Goal: Information Seeking & Learning: Learn about a topic

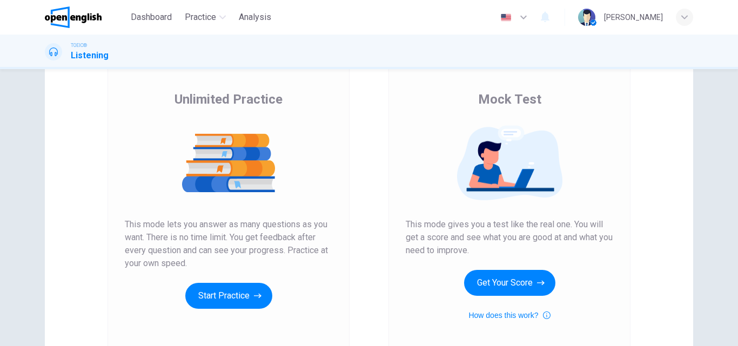
scroll to position [54, 0]
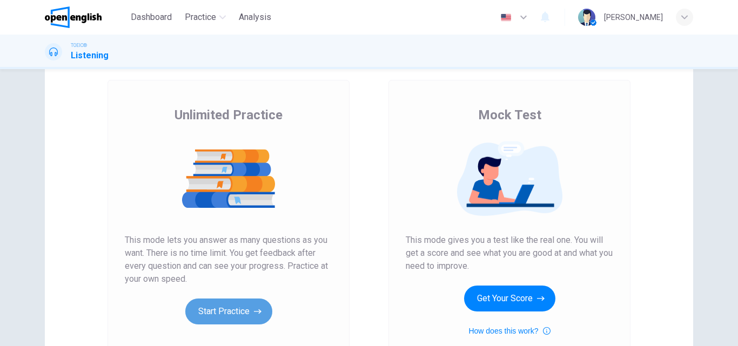
click at [224, 305] on button "Start Practice" at bounding box center [228, 312] width 87 height 26
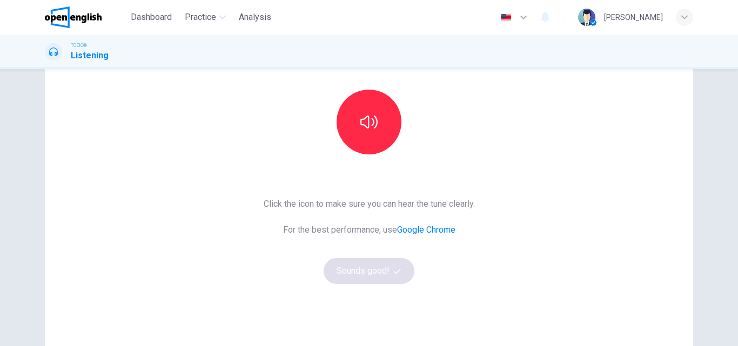
scroll to position [108, 0]
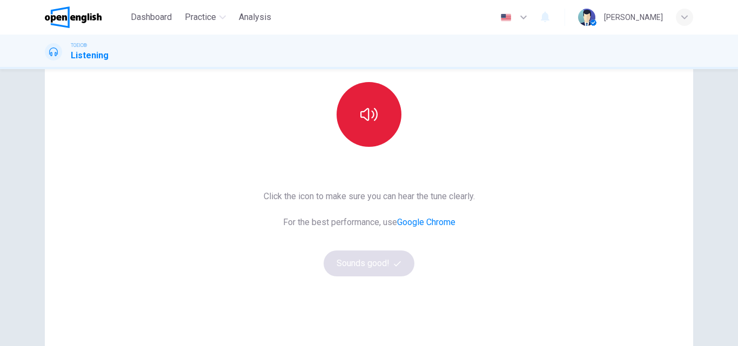
click at [367, 112] on icon "button" at bounding box center [368, 114] width 17 height 17
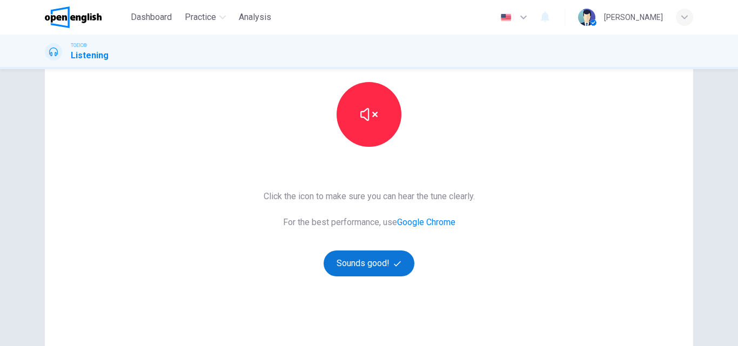
click at [366, 264] on button "Sounds good!" at bounding box center [369, 264] width 91 height 26
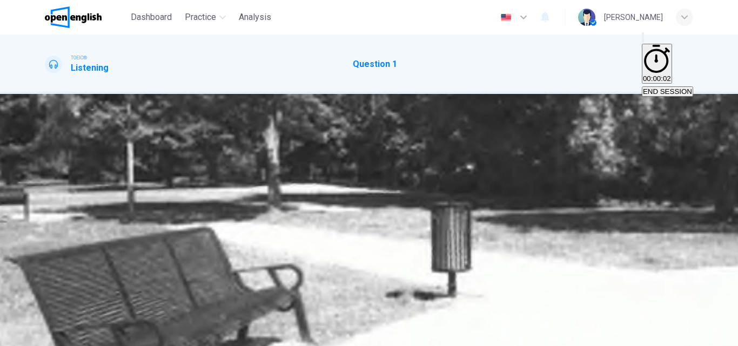
click at [53, 190] on icon "button" at bounding box center [52, 196] width 11 height 13
click at [46, 190] on icon "button" at bounding box center [46, 190] width 0 height 0
type input "*"
click at [58, 157] on div "B" at bounding box center [55, 161] width 5 height 8
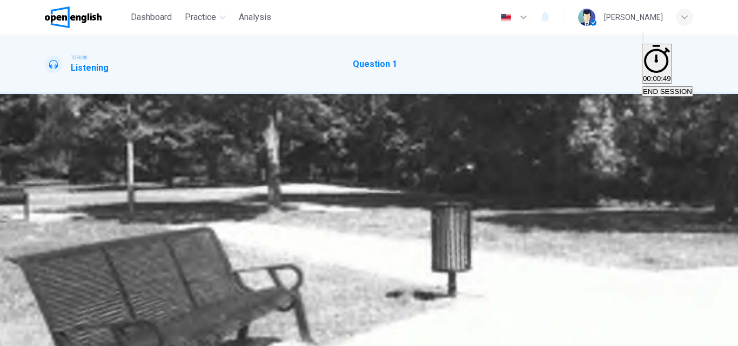
click at [61, 335] on button "SUBMIT" at bounding box center [43, 340] width 36 height 10
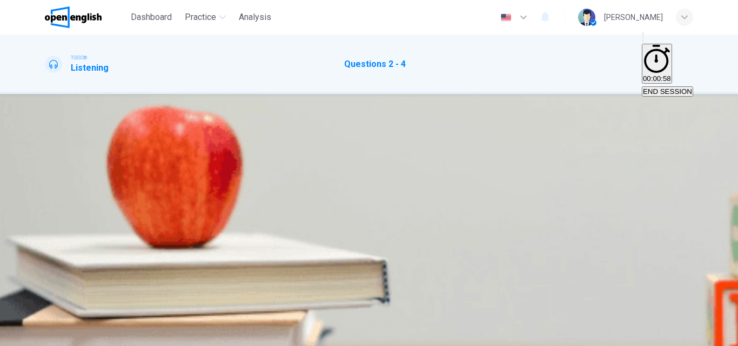
click at [46, 287] on icon "button" at bounding box center [46, 287] width 0 height 0
drag, startPoint x: 179, startPoint y: 191, endPoint x: 62, endPoint y: 201, distance: 117.1
click at [62, 278] on div "01m 02s" at bounding box center [369, 305] width 648 height 55
drag, startPoint x: 91, startPoint y: 192, endPoint x: 82, endPoint y: 193, distance: 9.2
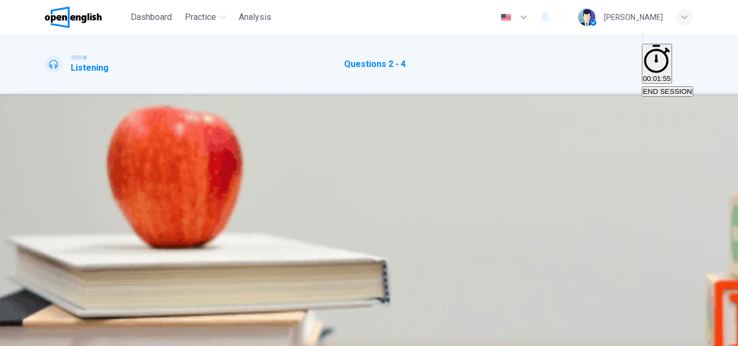
click at [45, 292] on span at bounding box center [45, 292] width 0 height 0
drag, startPoint x: 176, startPoint y: 187, endPoint x: 76, endPoint y: 201, distance: 100.8
click at [76, 292] on div at bounding box center [369, 292] width 648 height 0
click at [112, 172] on span "12:00" at bounding box center [104, 168] width 18 height 8
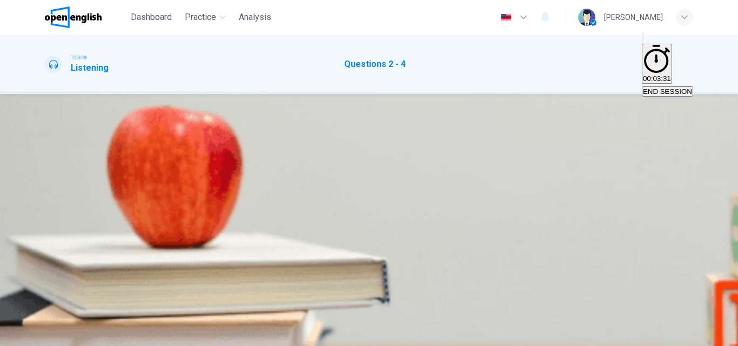
scroll to position [162, 0]
drag, startPoint x: 175, startPoint y: 191, endPoint x: 129, endPoint y: 191, distance: 46.5
click at [45, 292] on span at bounding box center [45, 292] width 0 height 0
type input "**"
drag, startPoint x: 136, startPoint y: 190, endPoint x: 112, endPoint y: 190, distance: 23.2
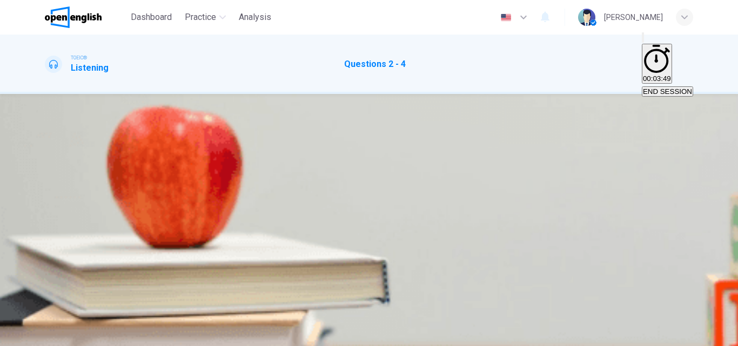
click at [45, 292] on span at bounding box center [45, 292] width 0 height 0
click at [46, 287] on icon "button" at bounding box center [46, 287] width 0 height 0
click at [47, 279] on button "button" at bounding box center [46, 284] width 2 height 10
click at [76, 164] on span "8:00" at bounding box center [69, 168] width 14 height 8
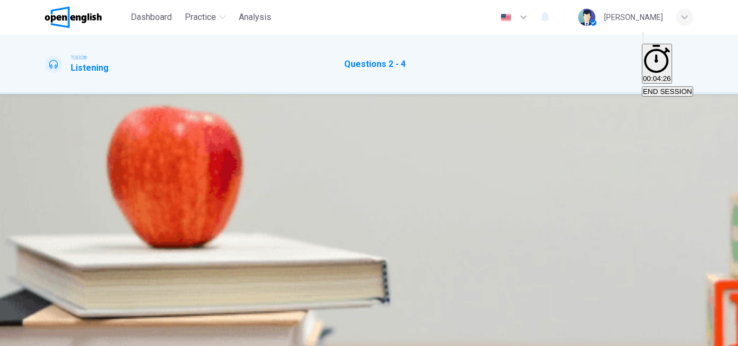
scroll to position [108, 0]
click at [76, 217] on span "Press "1"" at bounding box center [61, 213] width 30 height 8
click at [364, 234] on span "People wanting to invest money" at bounding box center [314, 237] width 102 height 8
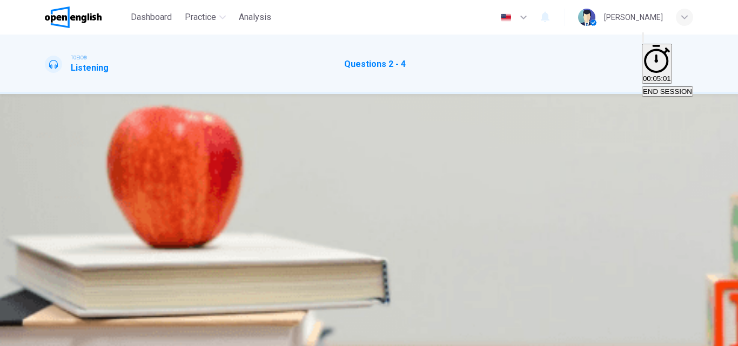
click at [61, 335] on button "SUBMIT" at bounding box center [43, 340] width 36 height 10
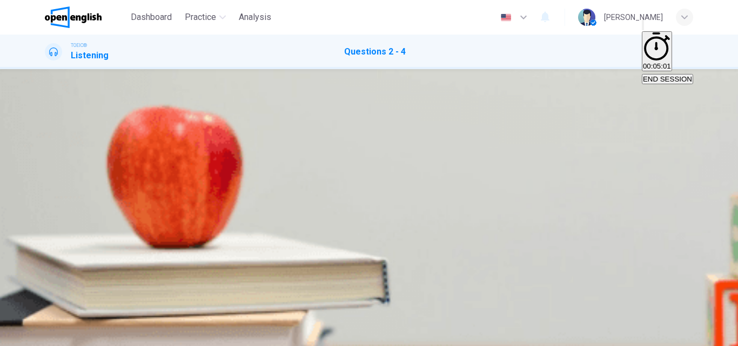
scroll to position [185, 0]
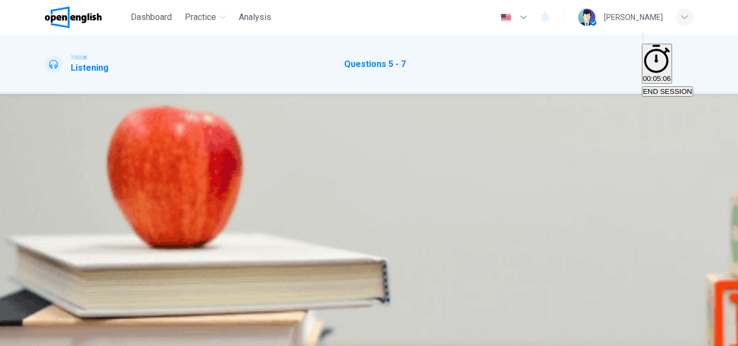
click at [47, 279] on button "button" at bounding box center [46, 284] width 2 height 10
drag, startPoint x: 731, startPoint y: 186, endPoint x: 733, endPoint y: 173, distance: 13.1
click at [733, 173] on div "5 . What has caused the train delay? A Rain B Snow C Repairs D An accident 6 . …" at bounding box center [369, 213] width 738 height 239
click at [55, 287] on icon "button" at bounding box center [52, 293] width 11 height 13
click at [80, 172] on span "Snow" at bounding box center [72, 168] width 18 height 8
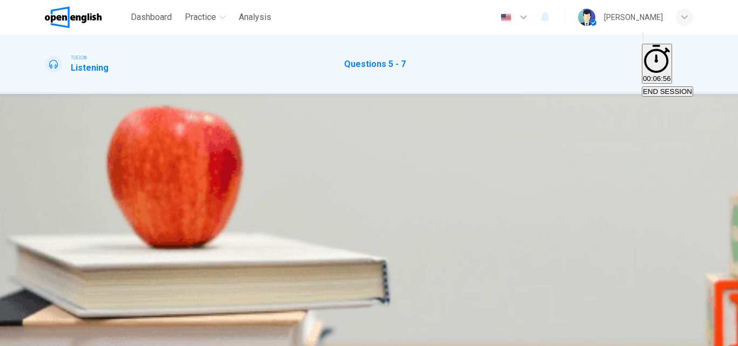
scroll to position [53, 0]
click at [164, 196] on span "It is uncertain" at bounding box center [143, 192] width 43 height 8
click at [120, 197] on button "C Around noon" at bounding box center [98, 188] width 43 height 18
drag, startPoint x: 187, startPoint y: 189, endPoint x: 147, endPoint y: 191, distance: 40.6
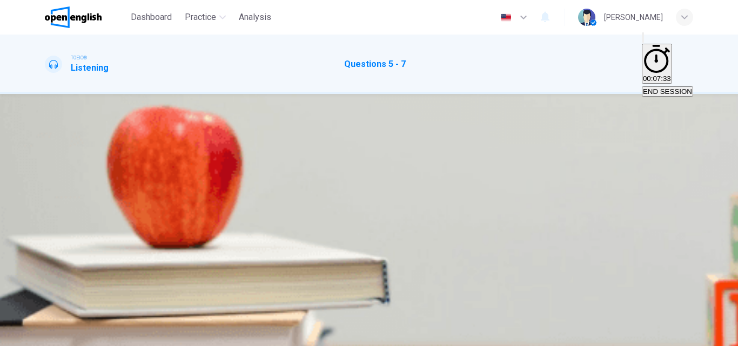
click at [45, 292] on span at bounding box center [45, 292] width 0 height 0
click at [190, 237] on span "Pay for their meal" at bounding box center [161, 237] width 56 height 8
click at [53, 336] on span "SUBMIT" at bounding box center [39, 340] width 27 height 8
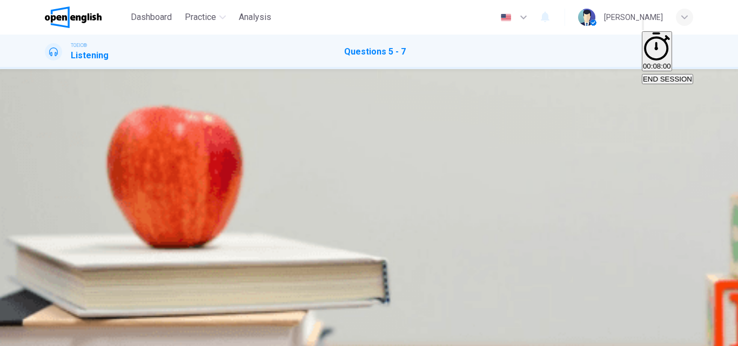
scroll to position [216, 0]
type input "*"
click at [663, 75] on span "END SESSION" at bounding box center [667, 79] width 49 height 8
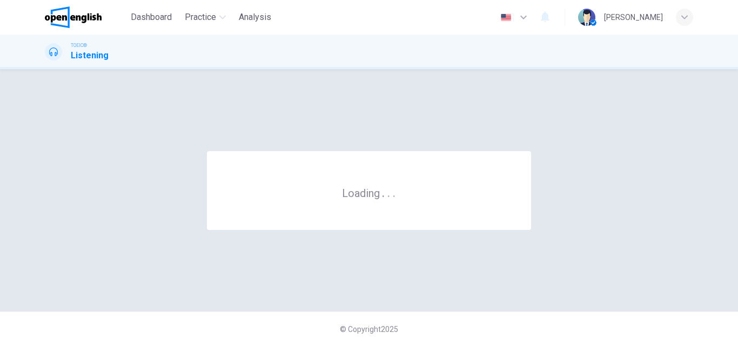
scroll to position [0, 0]
